Goal: Check status: Verify the current state of an ongoing process or item

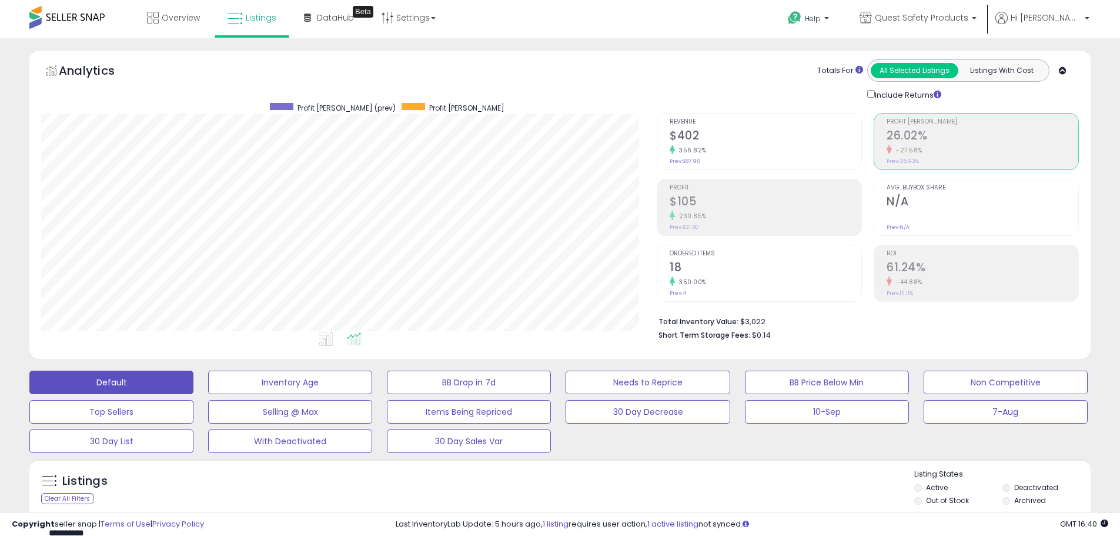
scroll to position [241, 616]
click at [241, 28] on link "Listings" at bounding box center [252, 17] width 66 height 35
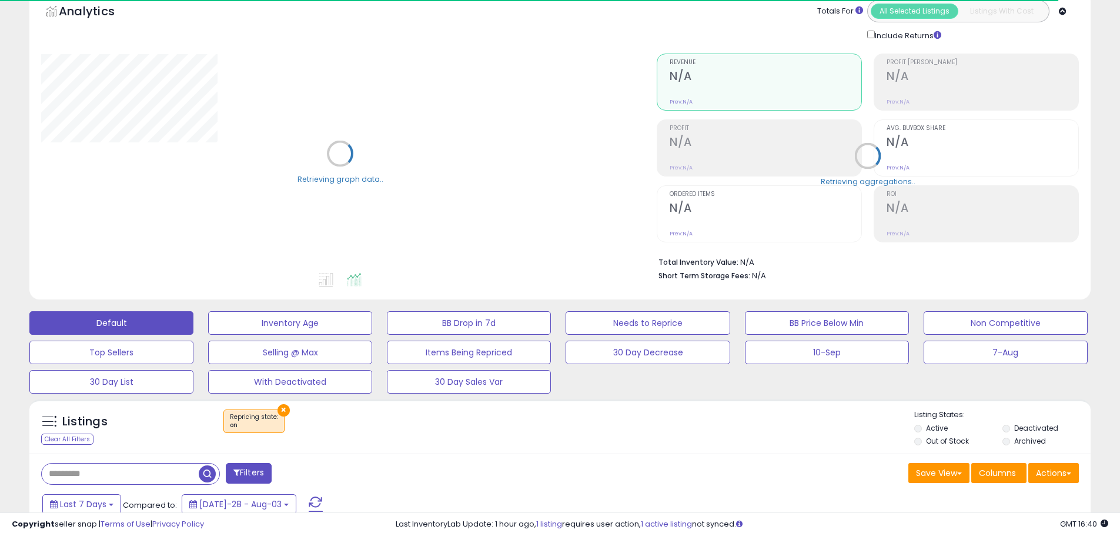
scroll to position [157, 0]
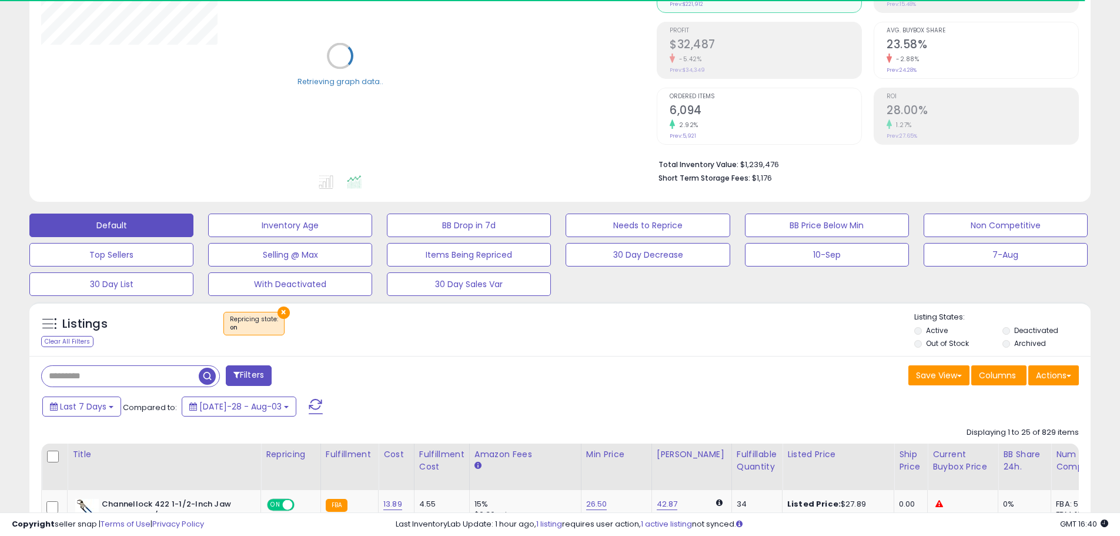
click at [281, 313] on button "×" at bounding box center [284, 312] width 12 height 12
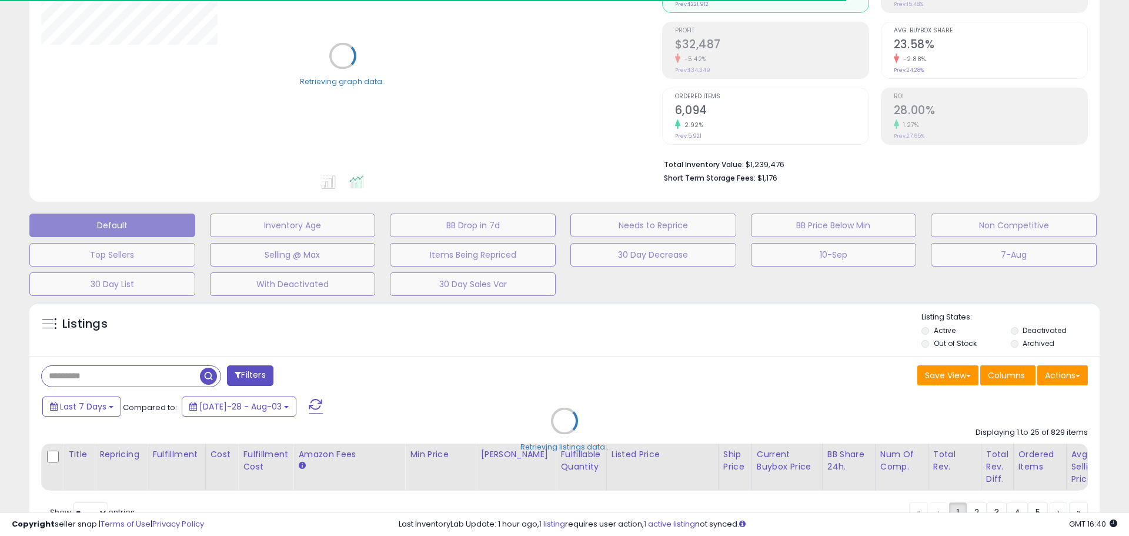
click at [105, 409] on div "Retrieving listings data.." at bounding box center [565, 430] width 1088 height 268
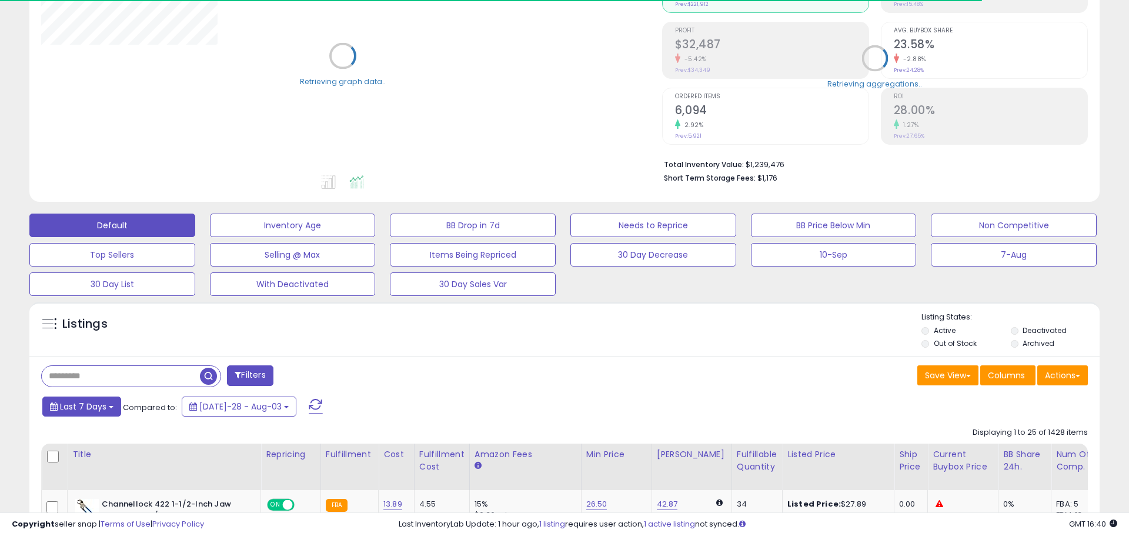
click at [105, 410] on span "Last 7 Days" at bounding box center [83, 406] width 46 height 12
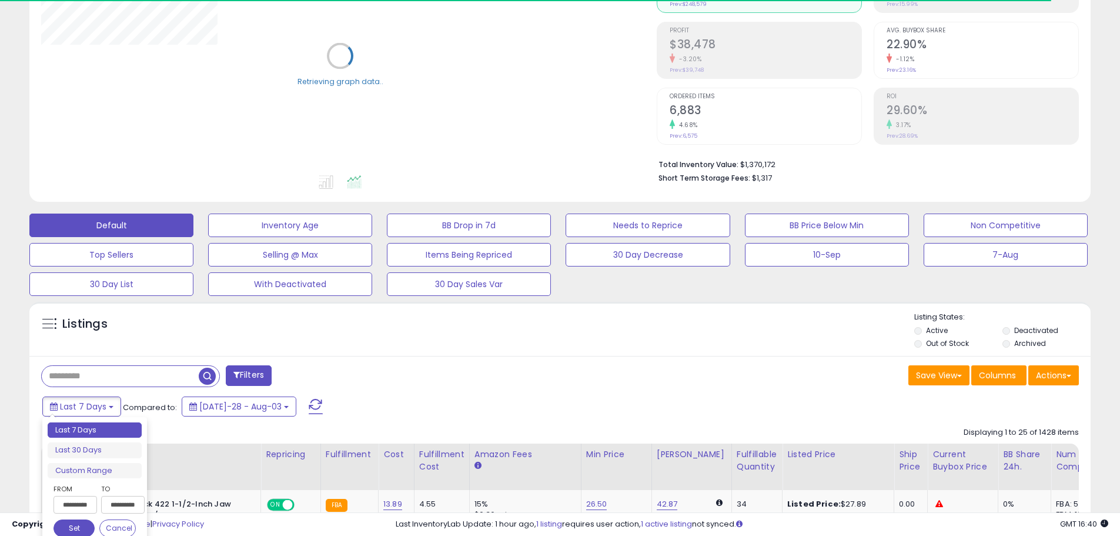
click at [89, 496] on input "**********" at bounding box center [76, 505] width 44 height 18
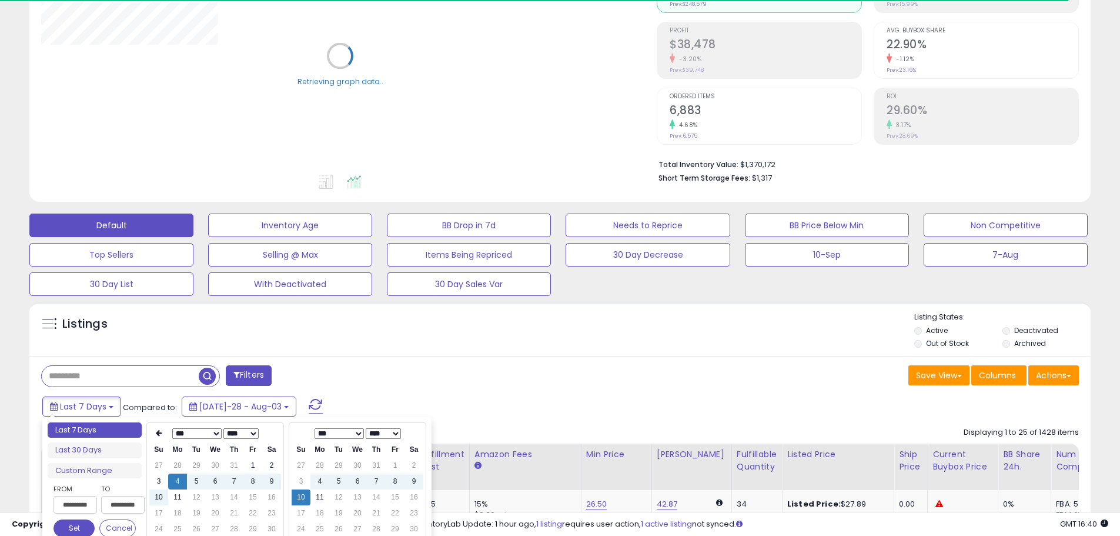
type input "**********"
click at [324, 494] on td "11" at bounding box center [319, 497] width 19 height 16
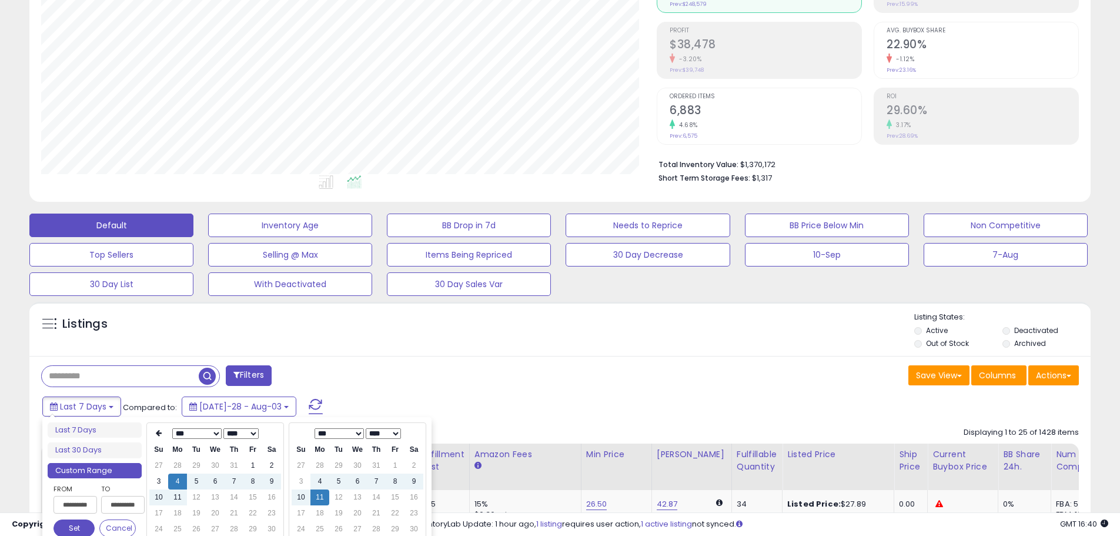
type input "**********"
click at [83, 533] on button "Set" at bounding box center [74, 528] width 41 height 18
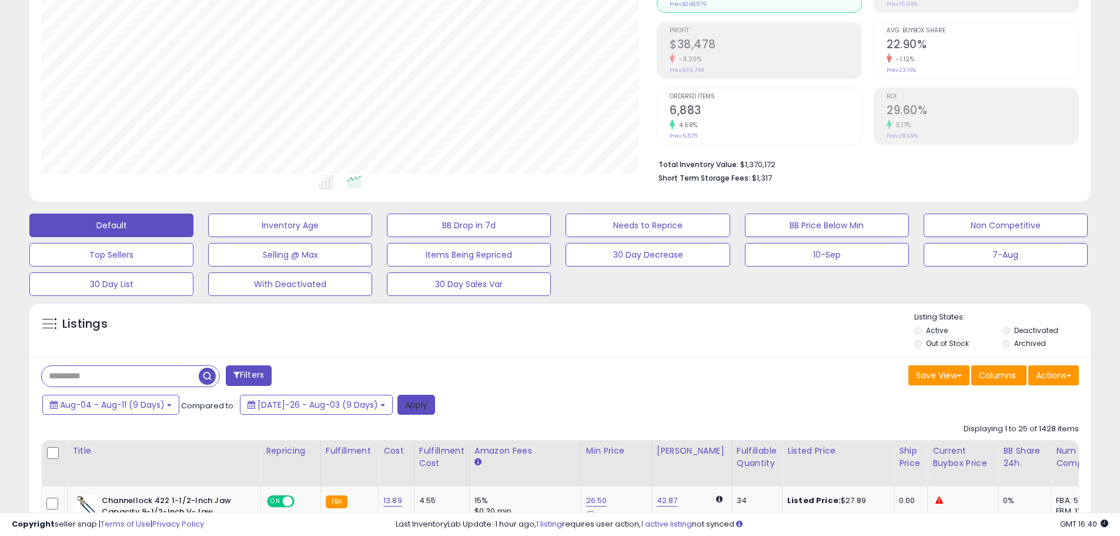
click at [412, 398] on button "Apply" at bounding box center [416, 405] width 38 height 20
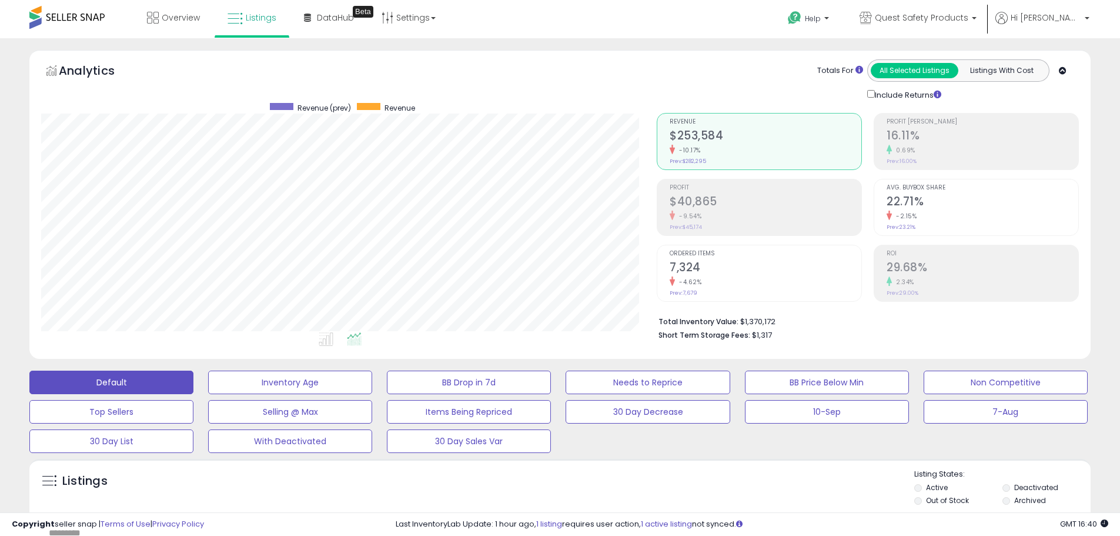
click at [692, 206] on h2 "$40,865" at bounding box center [766, 203] width 192 height 16
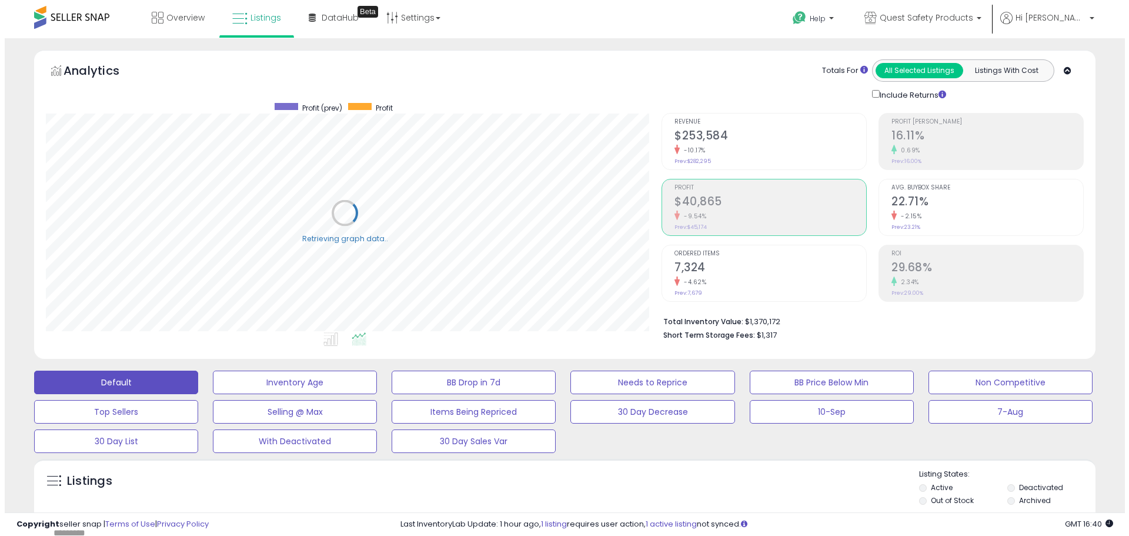
scroll to position [587750, 587375]
click at [925, 175] on ul "Profit [PERSON_NAME] 16.11% 0.69% Prev: 16.00% Avg. Buybox Share 22.71% -2.15% …" at bounding box center [976, 207] width 205 height 189
click at [922, 157] on div "Profit [PERSON_NAME] 16.11% 0.69% Prev: 16.00%" at bounding box center [983, 139] width 192 height 53
click at [749, 133] on h2 "$253,584" at bounding box center [766, 137] width 192 height 16
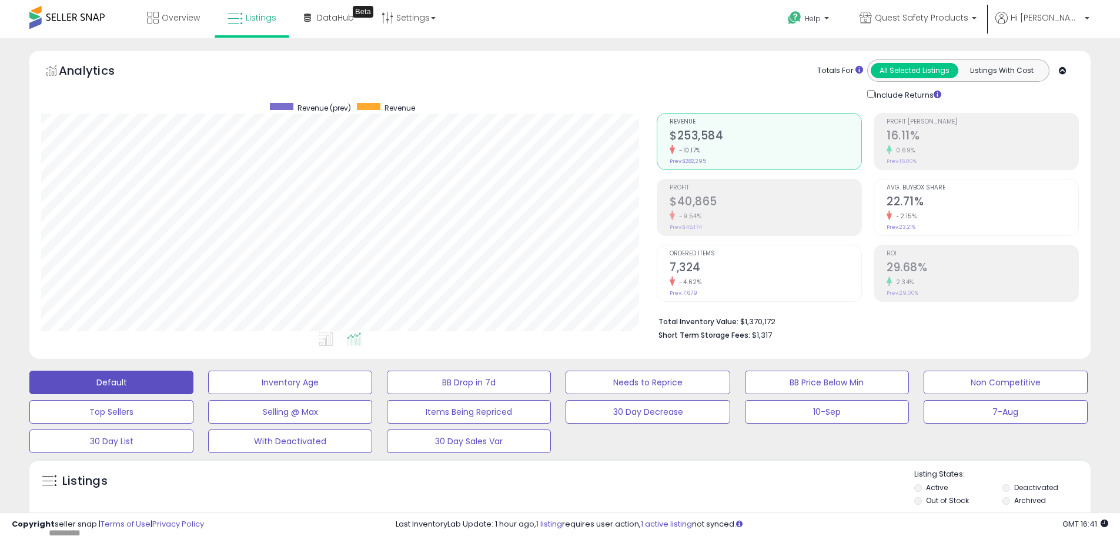
click at [730, 211] on div "-9.54%" at bounding box center [766, 216] width 192 height 11
